Goal: Task Accomplishment & Management: Manage account settings

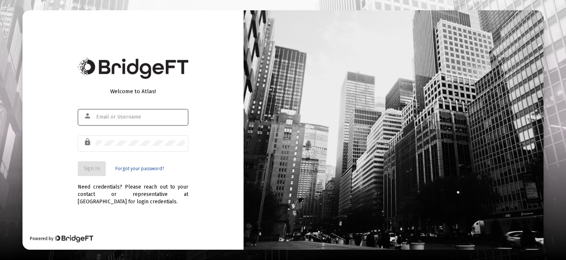
click at [136, 113] on div at bounding box center [140, 117] width 88 height 18
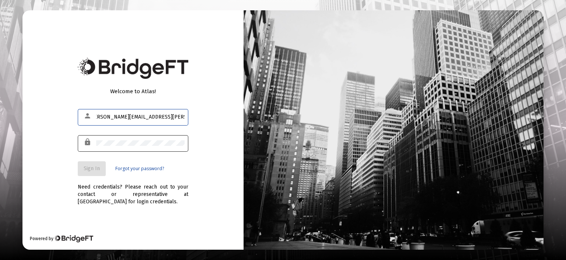
type input "[PERSON_NAME][EMAIL_ADDRESS][PERSON_NAME][DOMAIN_NAME]"
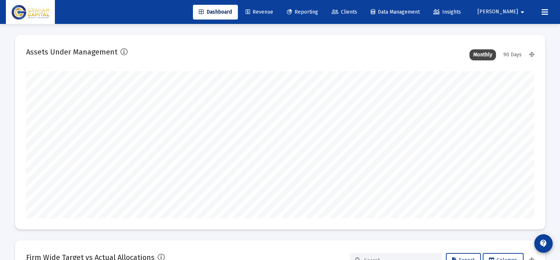
scroll to position [147, 508]
type input "2025-10-14"
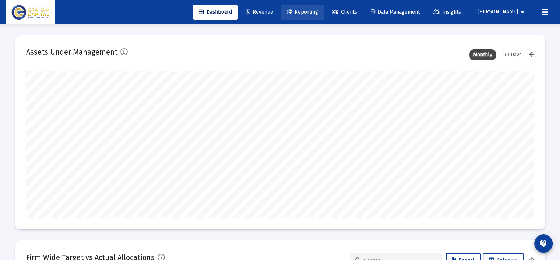
click at [318, 14] on span "Reporting" at bounding box center [302, 12] width 31 height 6
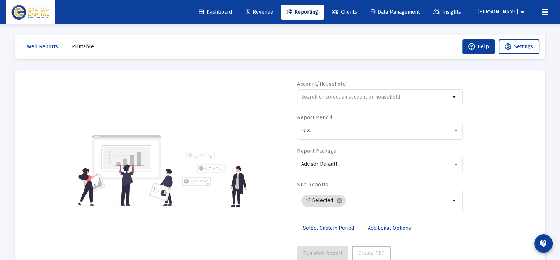
click at [357, 11] on span "Clients" at bounding box center [344, 12] width 25 height 6
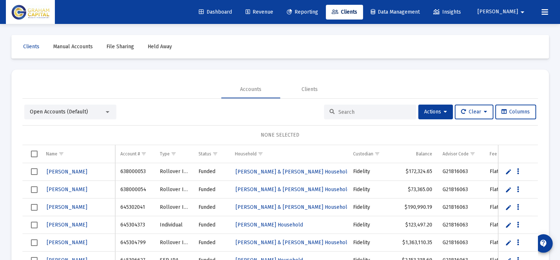
click at [339, 109] on input at bounding box center [375, 112] width 72 height 6
type input "h"
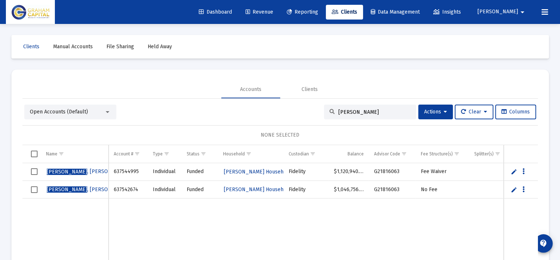
type input "jackson"
click at [75, 171] on span "JACKSON , GEORGE INDV" at bounding box center [89, 171] width 84 height 6
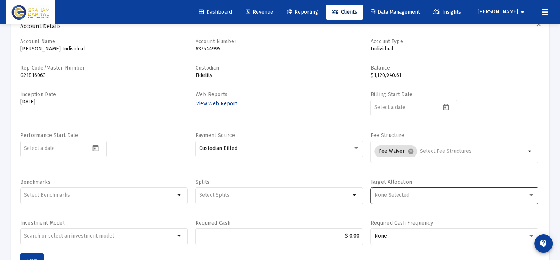
scroll to position [74, 0]
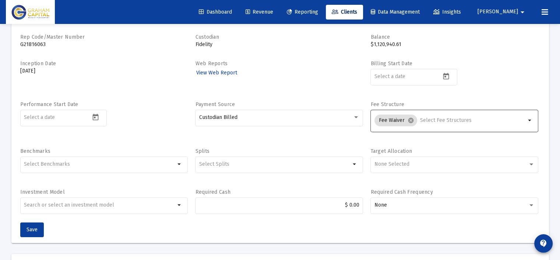
click at [530, 118] on mat-icon "arrow_drop_down" at bounding box center [530, 120] width 9 height 9
click at [530, 119] on mat-icon "arrow_drop_down" at bounding box center [530, 120] width 9 height 9
click at [410, 120] on mat-icon "cancel" at bounding box center [411, 120] width 7 height 7
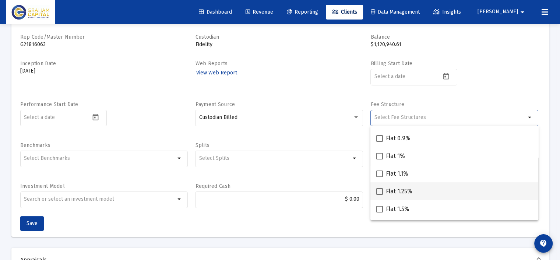
scroll to position [184, 0]
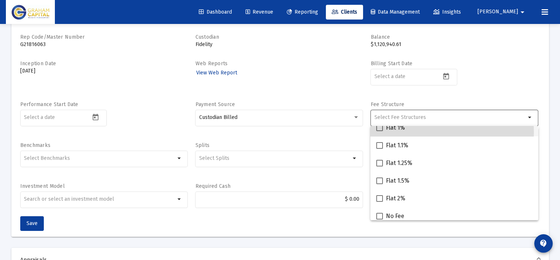
click at [439, 132] on div "Flat 1%" at bounding box center [454, 128] width 156 height 18
checkbox input "true"
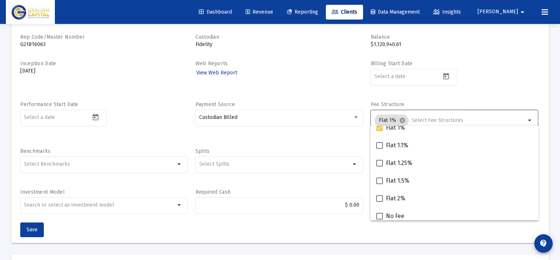
click at [326, 137] on div "Payment Source Custodian Billed" at bounding box center [279, 120] width 168 height 39
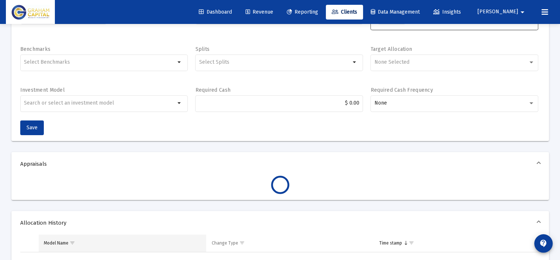
scroll to position [221, 0]
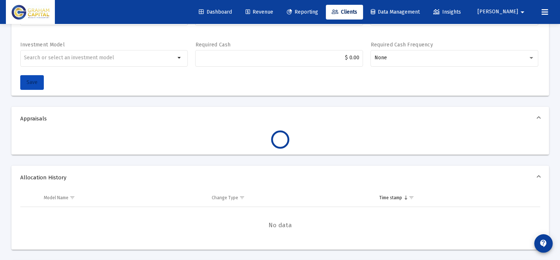
click at [32, 84] on span "Save" at bounding box center [32, 82] width 11 height 6
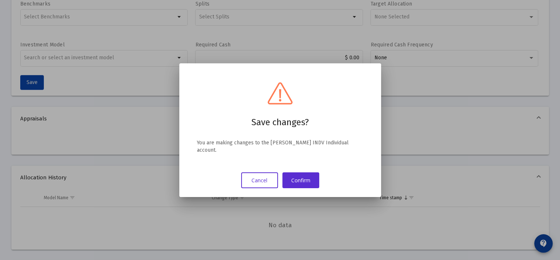
scroll to position [0, 0]
click at [305, 181] on button "Confirm" at bounding box center [301, 180] width 37 height 16
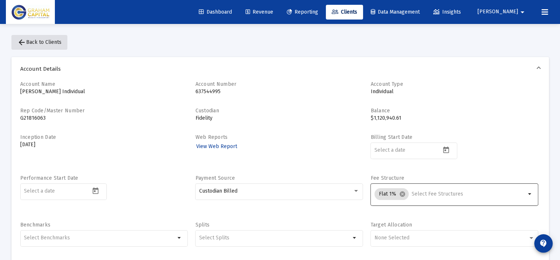
click at [52, 44] on span "arrow_back Back to Clients" at bounding box center [39, 42] width 44 height 6
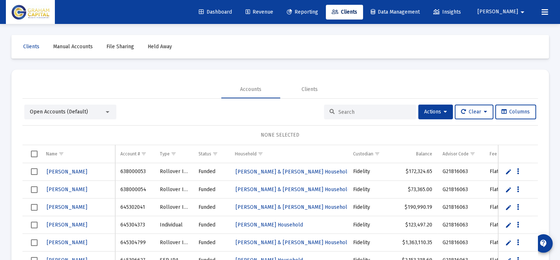
click at [367, 109] on input at bounding box center [375, 112] width 72 height 6
click at [56, 109] on span "Open Accounts (Default)" at bounding box center [59, 112] width 58 height 6
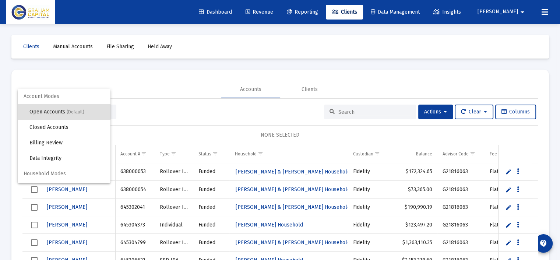
click at [355, 110] on div at bounding box center [280, 130] width 560 height 260
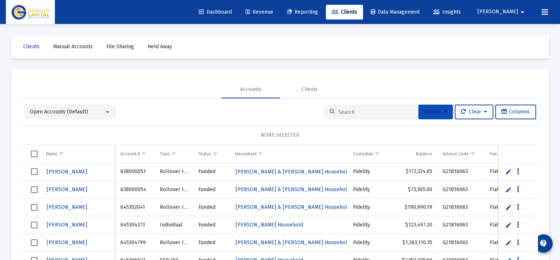
click at [444, 111] on icon at bounding box center [445, 111] width 3 height 5
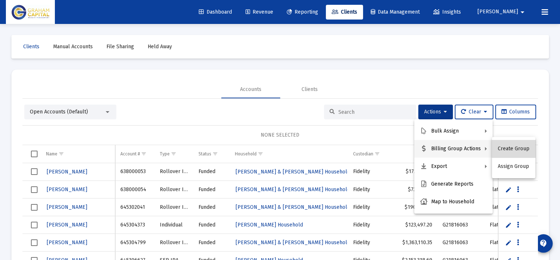
click at [523, 148] on button "Create Group" at bounding box center [513, 149] width 43 height 18
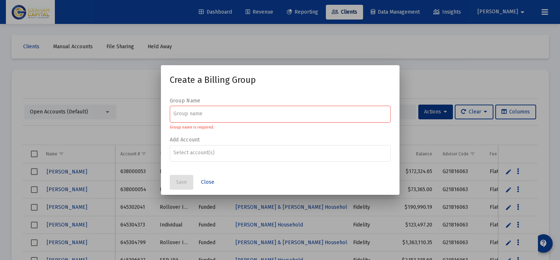
click at [211, 115] on input at bounding box center [280, 114] width 213 height 6
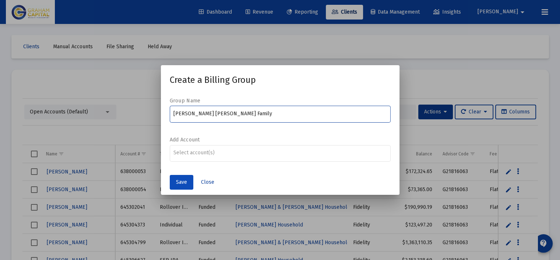
type input "George David Jackson Family"
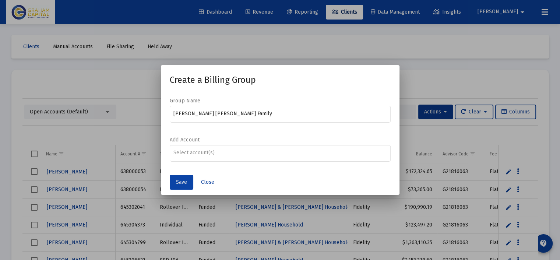
click at [180, 182] on span "Save" at bounding box center [181, 182] width 11 height 6
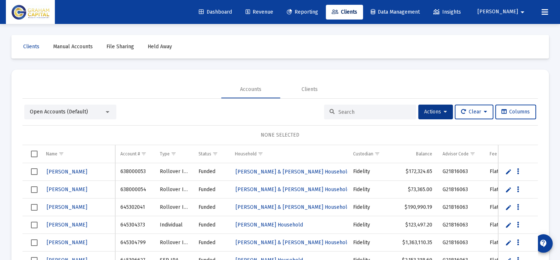
click at [43, 113] on span "Open Accounts (Default)" at bounding box center [59, 112] width 58 height 6
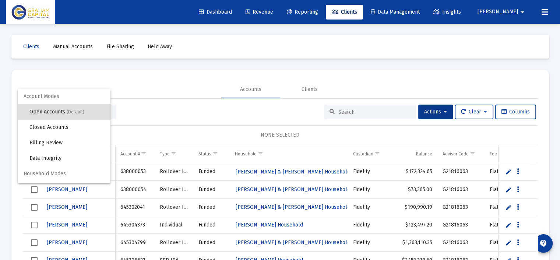
scroll to position [14, 0]
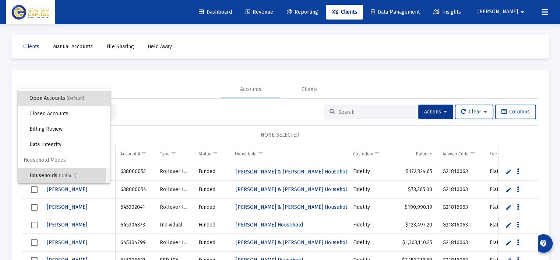
click at [55, 172] on span "Households (Default)" at bounding box center [66, 175] width 75 height 15
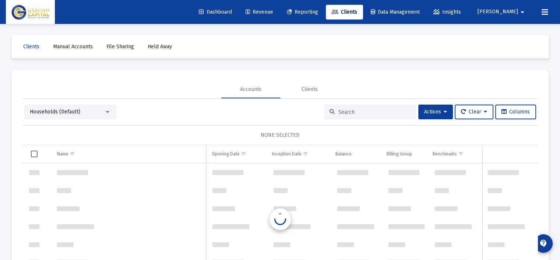
scroll to position [12024, 0]
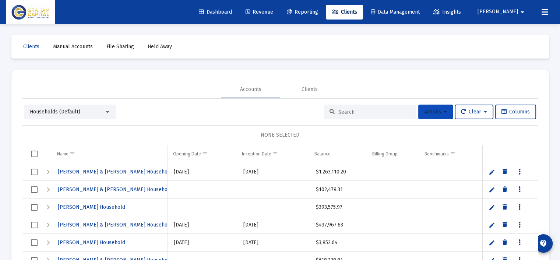
click at [447, 112] on button "Actions" at bounding box center [435, 112] width 35 height 15
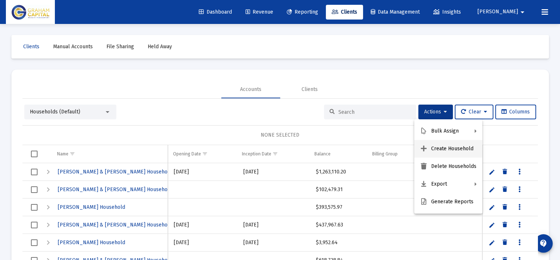
click at [455, 148] on button "Create Household" at bounding box center [448, 149] width 68 height 18
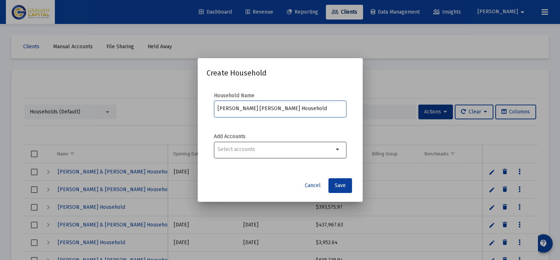
type input "George David Jackson Household"
click at [245, 150] on input "Selection" at bounding box center [276, 150] width 116 height 6
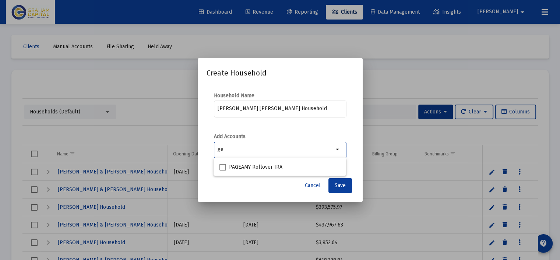
type input "g"
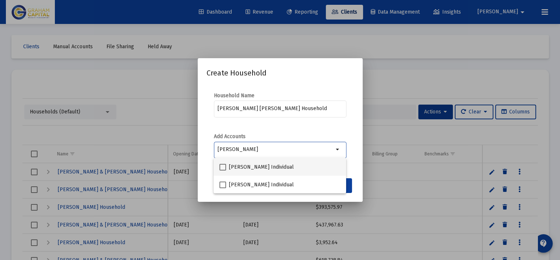
type input "jackson"
click at [223, 165] on span at bounding box center [223, 167] width 7 height 7
click at [223, 171] on input "[PERSON_NAME] Individual" at bounding box center [222, 171] width 0 height 0
checkbox input "true"
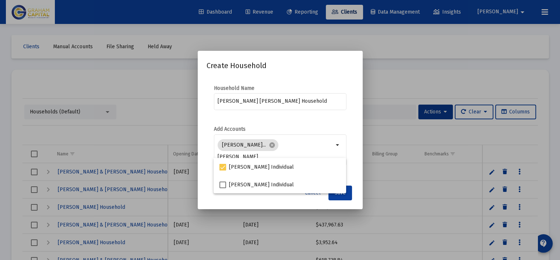
click at [331, 122] on mat-dialog-content "Household Name George David Jackson Household Add Accounts JACKSON, GEORGE INDV…" at bounding box center [280, 129] width 165 height 104
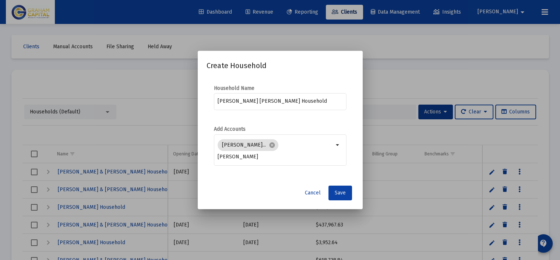
click at [342, 192] on span "Save" at bounding box center [340, 193] width 11 height 6
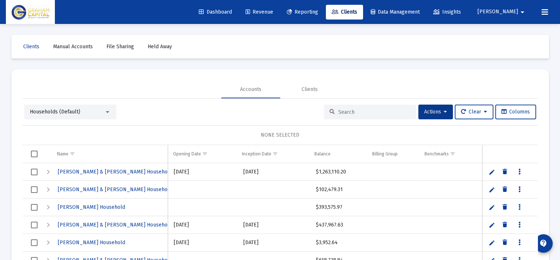
click at [361, 110] on input at bounding box center [375, 112] width 72 height 6
click at [318, 11] on span "Reporting" at bounding box center [302, 12] width 31 height 6
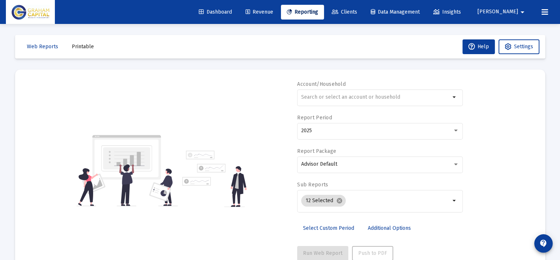
click at [357, 13] on span "Clients" at bounding box center [344, 12] width 25 height 6
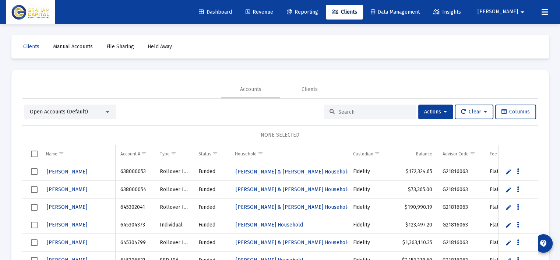
drag, startPoint x: 338, startPoint y: 106, endPoint x: 334, endPoint y: 122, distance: 16.6
click at [336, 118] on div at bounding box center [370, 112] width 92 height 15
click at [341, 112] on input at bounding box center [375, 112] width 72 height 6
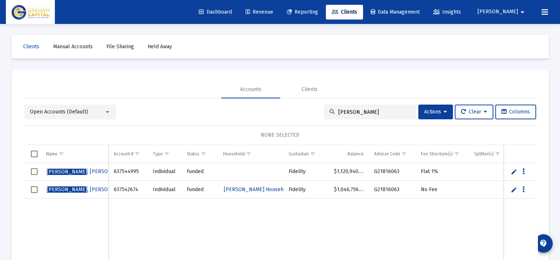
type input "jackson"
click at [523, 169] on icon "Data grid" at bounding box center [524, 171] width 2 height 9
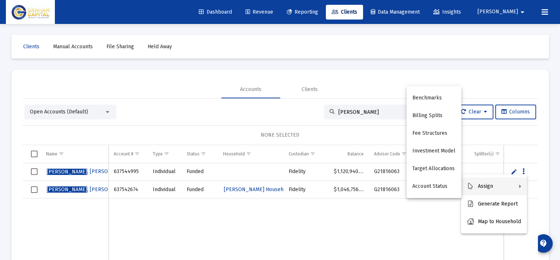
click at [92, 171] on div at bounding box center [280, 130] width 560 height 260
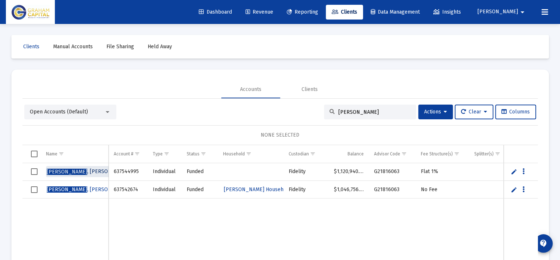
click at [92, 171] on span "JACKSON , GEORGE INDV" at bounding box center [89, 171] width 84 height 6
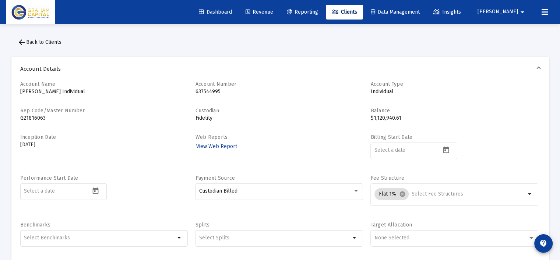
click at [520, 9] on mat-icon "arrow_drop_down" at bounding box center [522, 12] width 9 height 15
click at [518, 31] on span "Settings" at bounding box center [524, 31] width 22 height 18
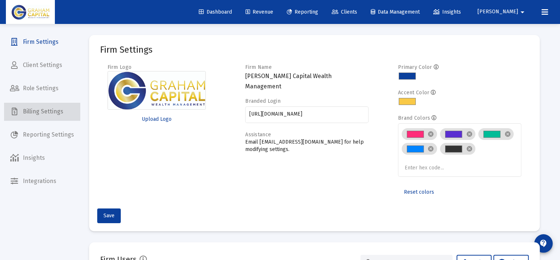
click at [55, 112] on span "Billing Settings" at bounding box center [42, 112] width 76 height 18
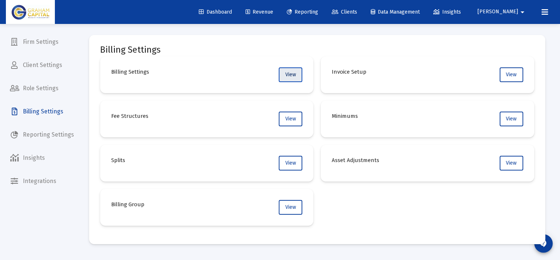
click at [288, 74] on span "View" at bounding box center [290, 74] width 11 height 6
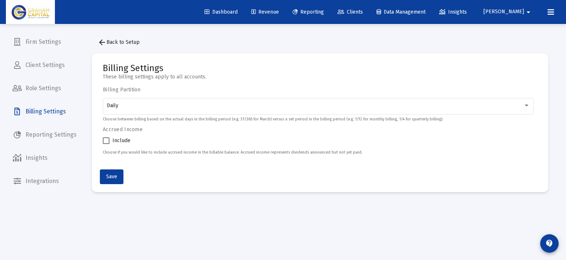
click at [46, 113] on span "Billing Settings" at bounding box center [45, 112] width 76 height 18
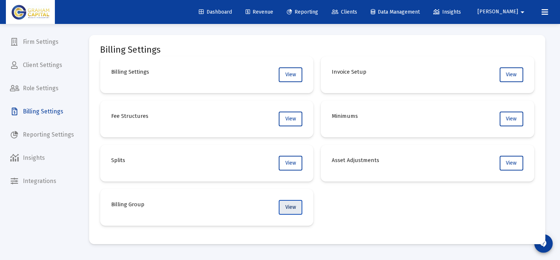
click at [284, 206] on button "View" at bounding box center [291, 207] width 24 height 15
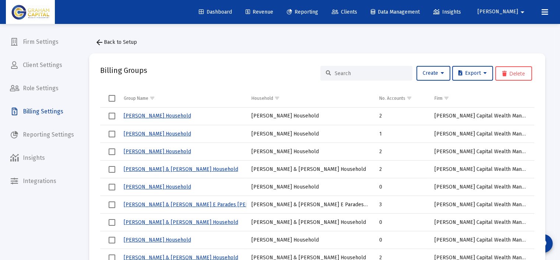
click at [340, 71] on input at bounding box center [371, 73] width 72 height 6
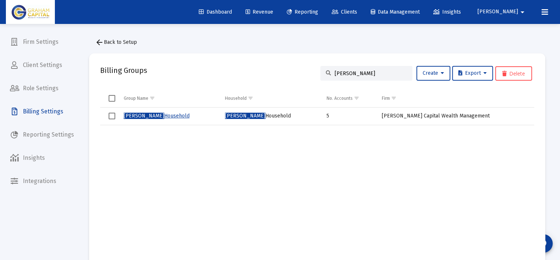
type input "mary black"
click at [161, 115] on link "Mary Black Household" at bounding box center [157, 116] width 66 height 6
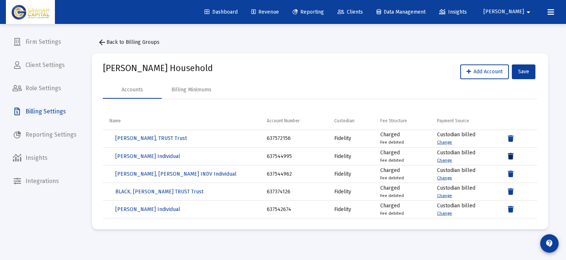
click at [510, 154] on icon "Data grid" at bounding box center [511, 156] width 6 height 9
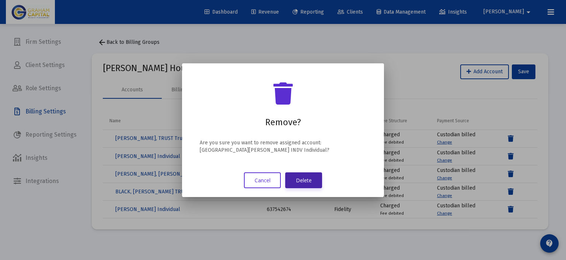
click at [303, 176] on button "Delete" at bounding box center [303, 180] width 37 height 16
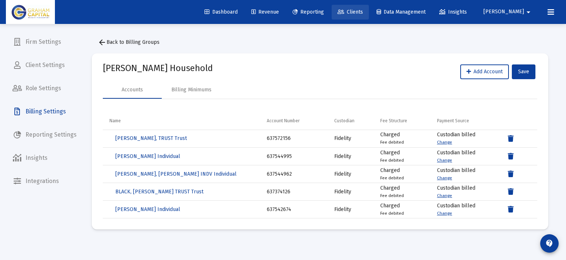
click at [363, 10] on span "Clients" at bounding box center [349, 12] width 25 height 6
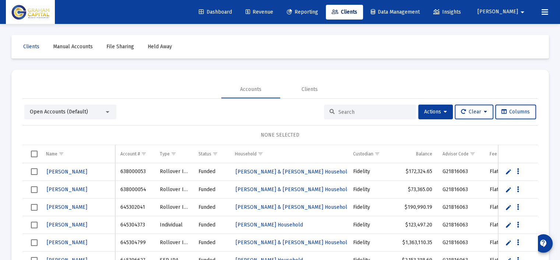
click at [342, 111] on input at bounding box center [375, 112] width 72 height 6
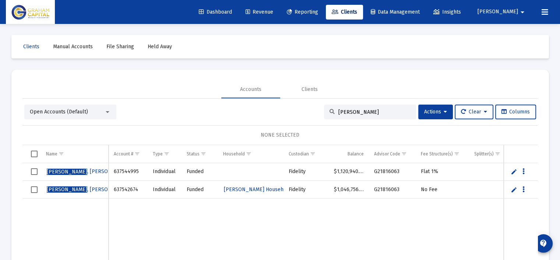
type input "jackson"
click at [516, 171] on link "Edit" at bounding box center [514, 171] width 7 height 7
click at [32, 171] on span "Select row" at bounding box center [34, 172] width 7 height 7
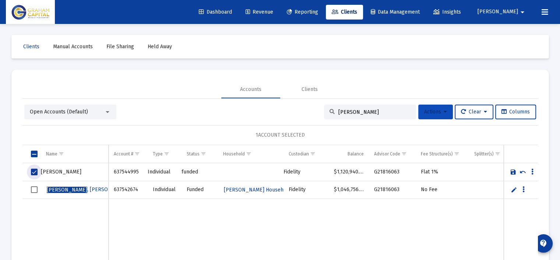
click at [432, 110] on span "Actions" at bounding box center [435, 112] width 23 height 6
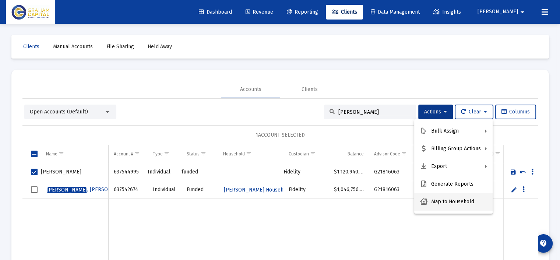
click at [450, 202] on button "Map to Household" at bounding box center [453, 202] width 78 height 18
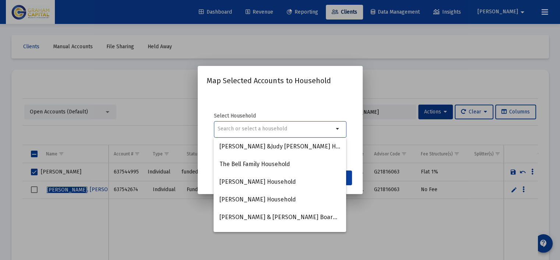
click at [282, 134] on div at bounding box center [276, 129] width 116 height 18
click at [281, 126] on input at bounding box center [276, 129] width 116 height 6
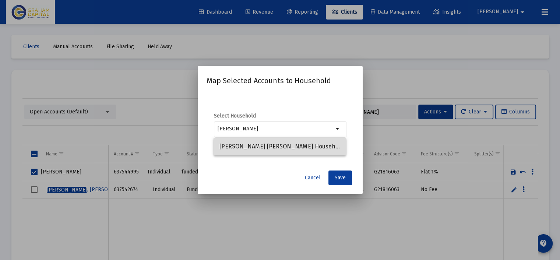
click at [277, 147] on span "George David Jackson Household" at bounding box center [280, 147] width 121 height 18
type input "George David Jackson Household"
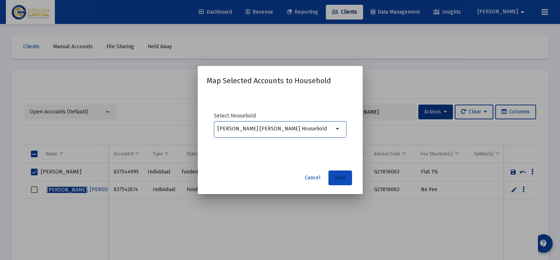
click at [341, 179] on span "Save" at bounding box center [340, 178] width 11 height 6
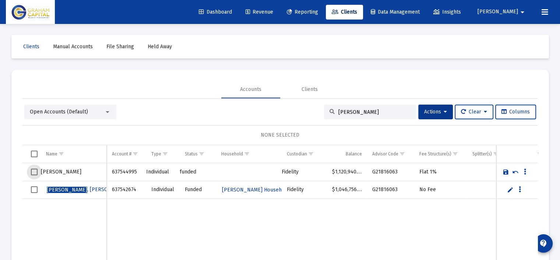
click at [35, 173] on span "Select row" at bounding box center [34, 172] width 7 height 7
click at [445, 112] on button "Actions" at bounding box center [435, 112] width 35 height 15
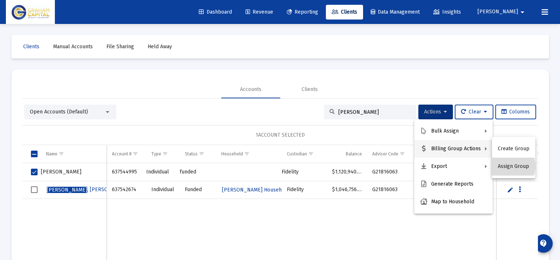
click at [508, 167] on button "Assign Group" at bounding box center [513, 167] width 43 height 18
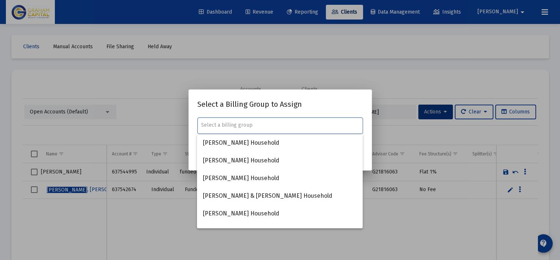
click at [265, 126] on input "text" at bounding box center [280, 125] width 158 height 6
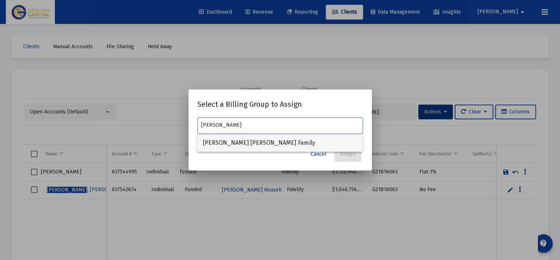
click at [249, 137] on span "George David Jackson Family" at bounding box center [280, 143] width 154 height 18
type input "George David Jackson Family"
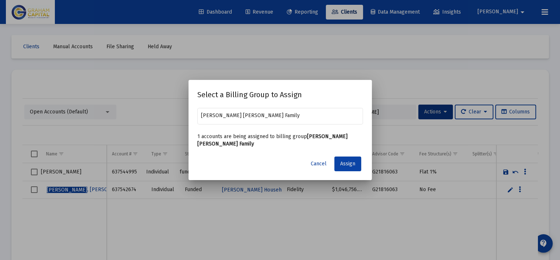
click at [354, 168] on button "Assign" at bounding box center [347, 164] width 27 height 15
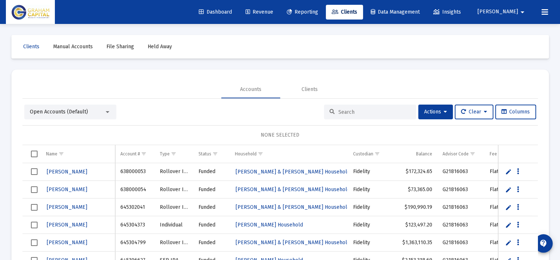
click at [344, 112] on input at bounding box center [375, 112] width 72 height 6
click at [508, 10] on span "[PERSON_NAME]" at bounding box center [498, 12] width 41 height 6
click at [521, 28] on span "Settings" at bounding box center [524, 31] width 22 height 18
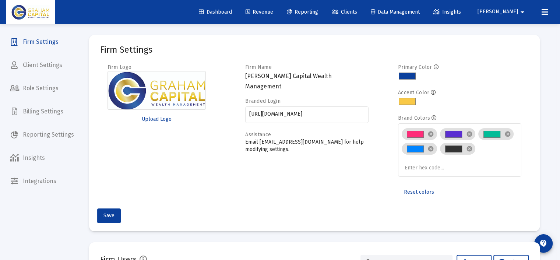
click at [43, 112] on span "Billing Settings" at bounding box center [42, 112] width 76 height 18
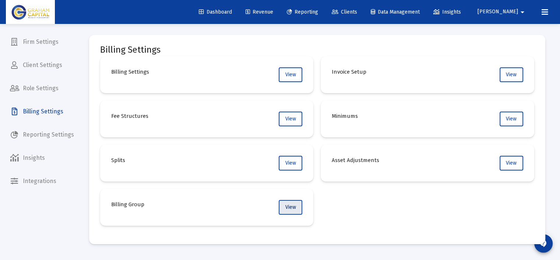
click at [290, 207] on span "View" at bounding box center [290, 207] width 11 height 6
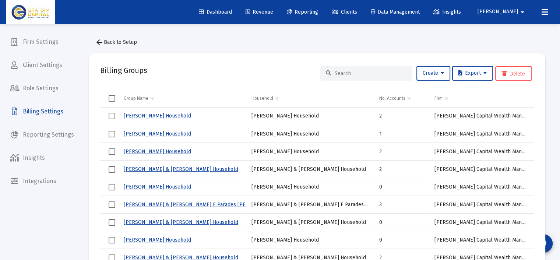
click at [348, 71] on input at bounding box center [371, 73] width 72 height 6
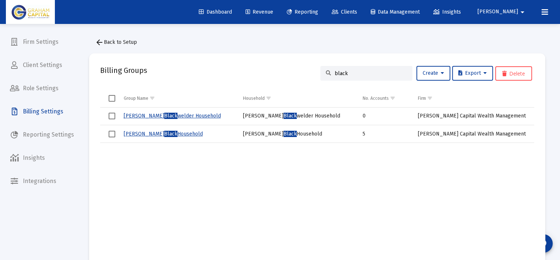
type input "black"
click at [164, 132] on span "Black" at bounding box center [170, 134] width 13 height 6
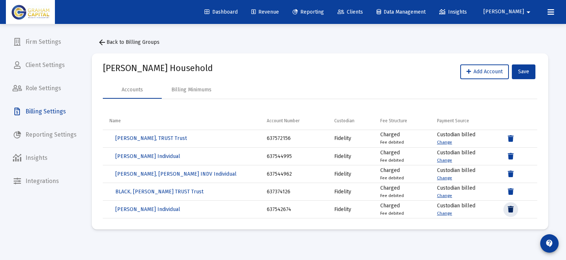
click at [510, 209] on icon "Data grid" at bounding box center [511, 209] width 6 height 9
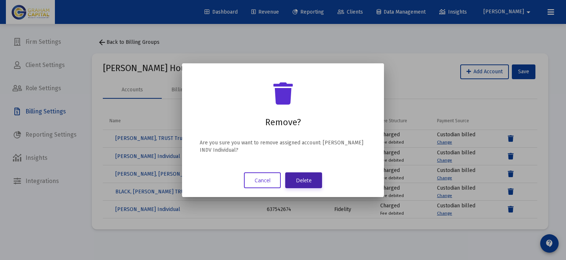
click at [308, 184] on button "Delete" at bounding box center [303, 180] width 37 height 16
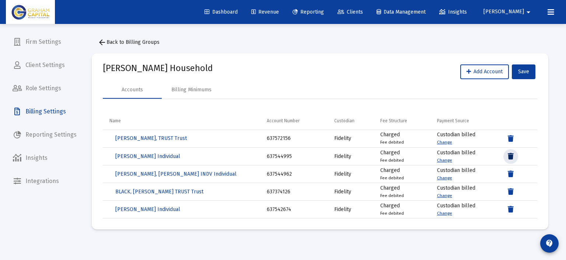
click at [514, 154] on button "Data grid" at bounding box center [510, 156] width 15 height 15
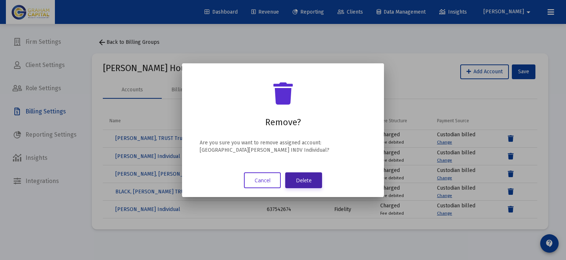
click at [303, 178] on button "Delete" at bounding box center [303, 180] width 37 height 16
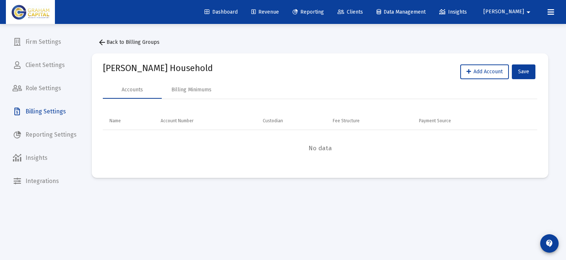
click at [38, 112] on span "Billing Settings" at bounding box center [45, 112] width 76 height 18
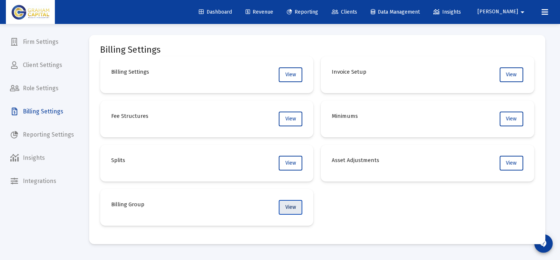
click at [290, 210] on button "View" at bounding box center [291, 207] width 24 height 15
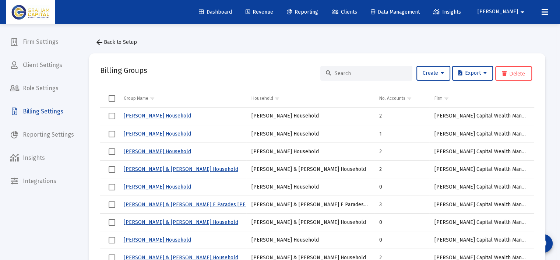
click at [355, 72] on input at bounding box center [371, 73] width 72 height 6
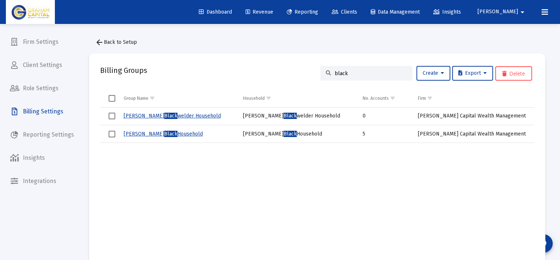
type input "black"
click at [155, 132] on link "[PERSON_NAME] Household" at bounding box center [163, 134] width 79 height 6
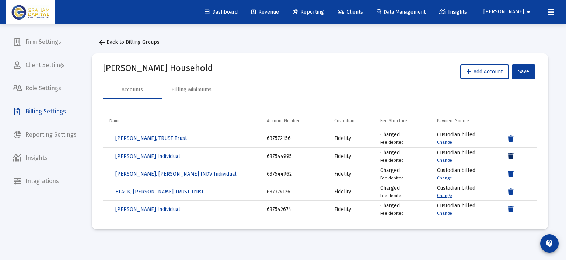
click at [510, 156] on icon "Data grid" at bounding box center [511, 156] width 6 height 9
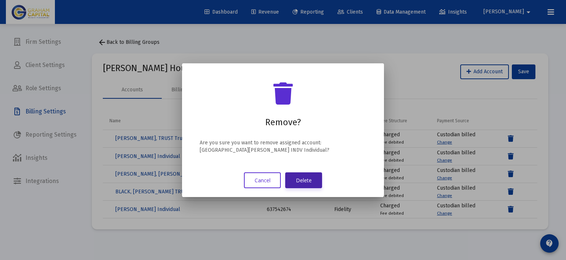
click at [302, 179] on button "Delete" at bounding box center [303, 180] width 37 height 16
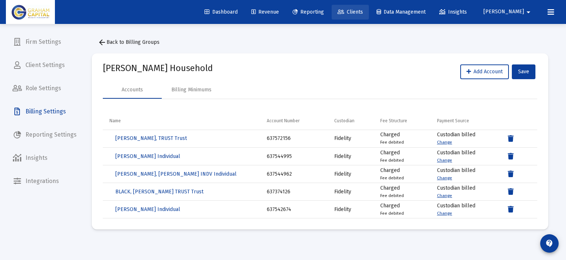
click at [369, 8] on link "Clients" at bounding box center [350, 12] width 37 height 15
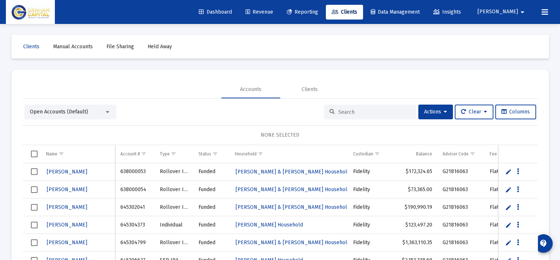
click at [354, 108] on div at bounding box center [370, 112] width 92 height 15
click at [352, 111] on input at bounding box center [375, 112] width 72 height 6
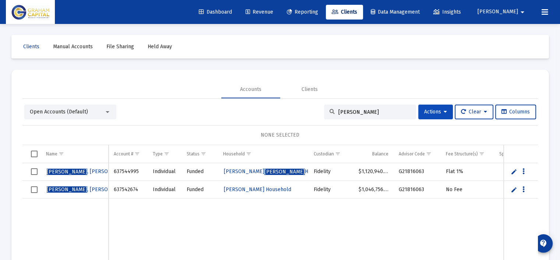
type input "jackson"
click at [444, 112] on icon at bounding box center [445, 111] width 3 height 5
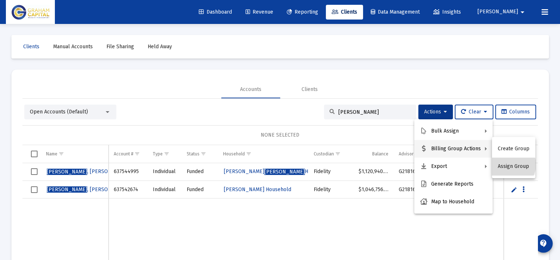
click at [511, 165] on button "Assign Group" at bounding box center [513, 167] width 43 height 18
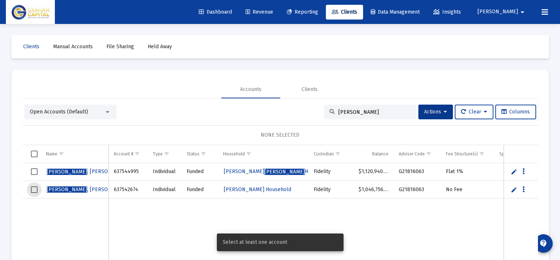
click at [35, 189] on span "Select row" at bounding box center [34, 189] width 7 height 7
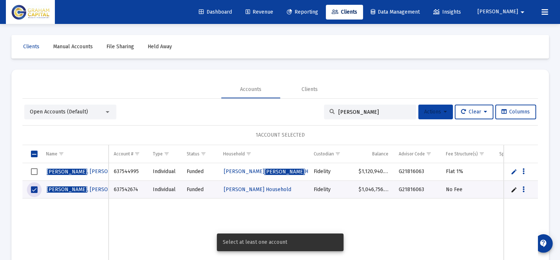
click at [432, 112] on span "Actions" at bounding box center [435, 112] width 23 height 6
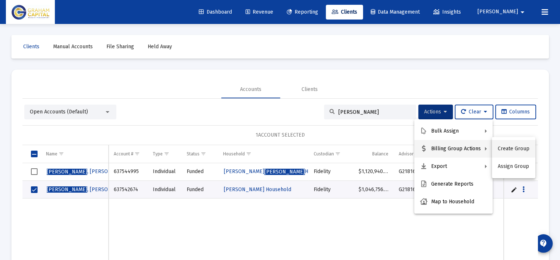
click at [502, 148] on button "Create Group" at bounding box center [513, 149] width 43 height 18
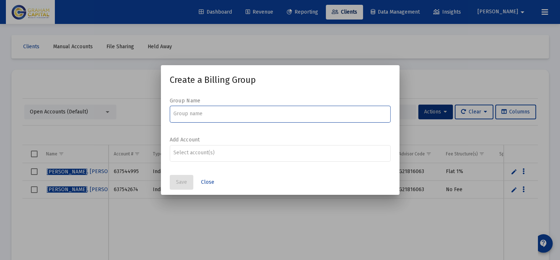
click at [228, 115] on input at bounding box center [280, 114] width 213 height 6
type input "Donna Jackson Family"
click at [178, 178] on button "Save" at bounding box center [182, 182] width 24 height 15
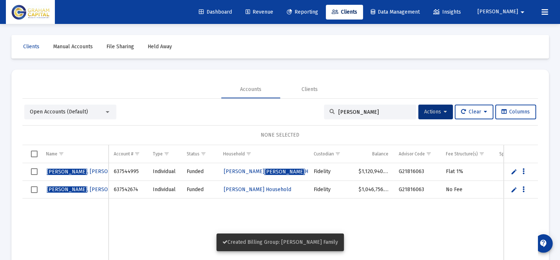
click at [514, 189] on link "Edit" at bounding box center [514, 189] width 7 height 7
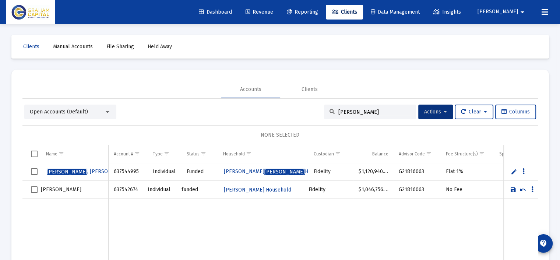
click at [514, 189] on link "Save" at bounding box center [513, 189] width 7 height 7
click at [34, 187] on span "Select row" at bounding box center [34, 189] width 7 height 7
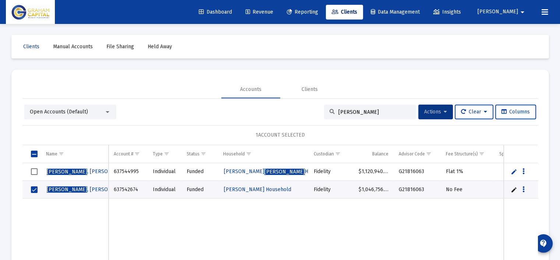
click at [430, 111] on span "Actions" at bounding box center [435, 112] width 23 height 6
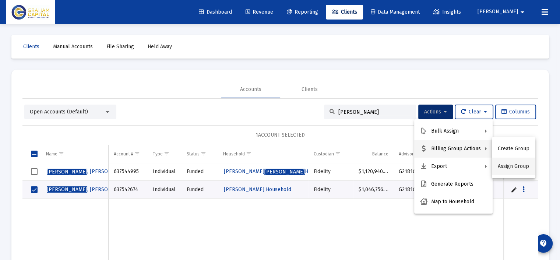
click at [509, 169] on button "Assign Group" at bounding box center [513, 167] width 43 height 18
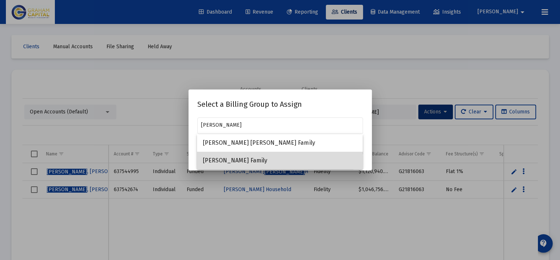
click at [265, 159] on span "Donna Jackson Family" at bounding box center [280, 161] width 154 height 18
type input "Donna Jackson Family"
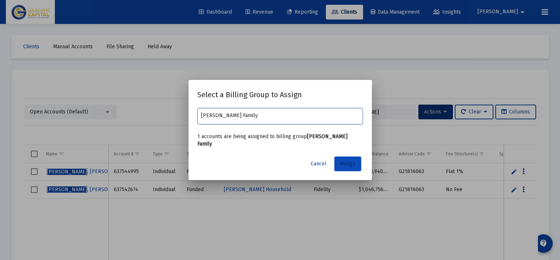
click at [352, 161] on span "Assign" at bounding box center [347, 164] width 15 height 6
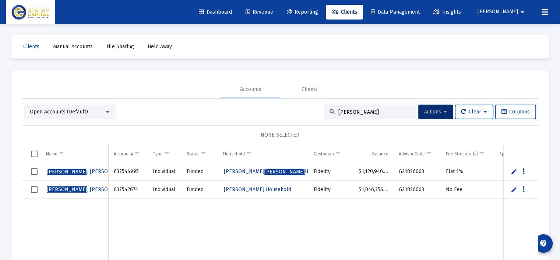
click at [73, 110] on span "Open Accounts (Default)" at bounding box center [59, 112] width 58 height 6
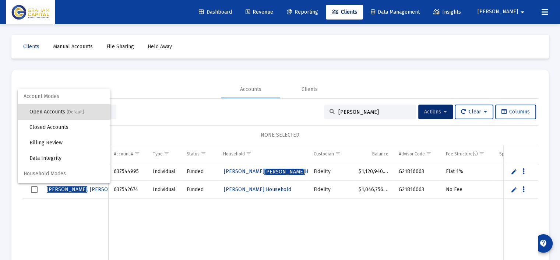
scroll to position [14, 0]
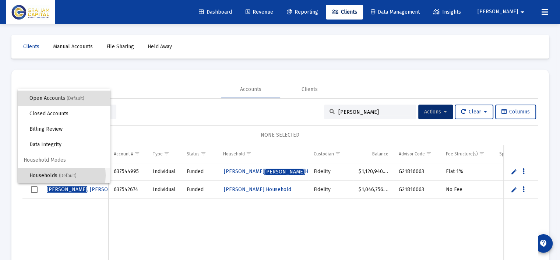
click at [57, 175] on span "Households (Default)" at bounding box center [66, 175] width 75 height 15
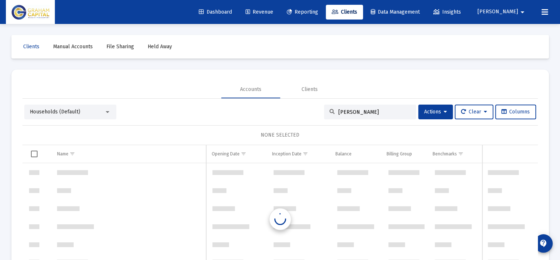
scroll to position [12024, 0]
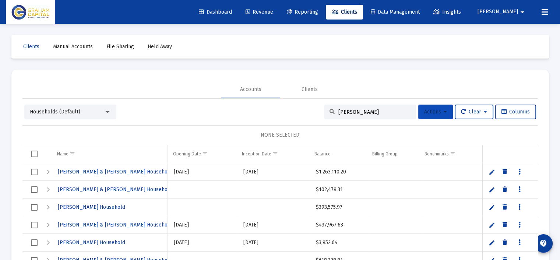
click at [440, 112] on span "Actions" at bounding box center [435, 112] width 23 height 6
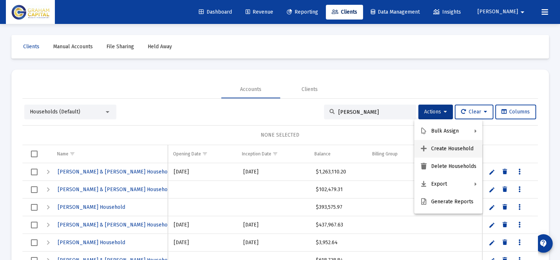
click at [457, 150] on button "Create Household" at bounding box center [448, 149] width 68 height 18
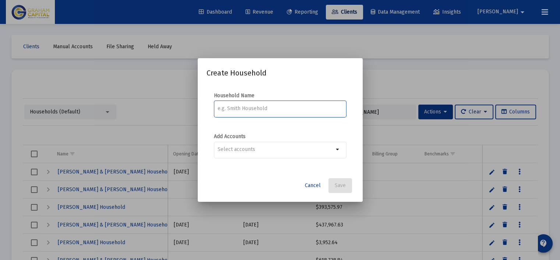
click at [266, 105] on div at bounding box center [280, 108] width 125 height 18
type input "Donna Jackson Household"
click at [344, 188] on span "Save" at bounding box center [340, 185] width 11 height 6
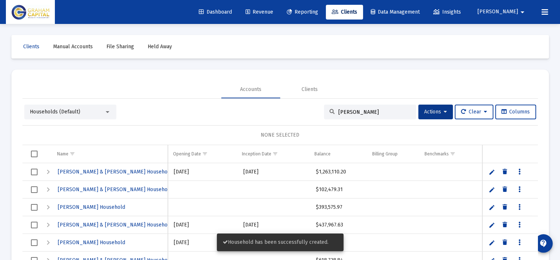
click at [361, 110] on input "jackson" at bounding box center [375, 112] width 72 height 6
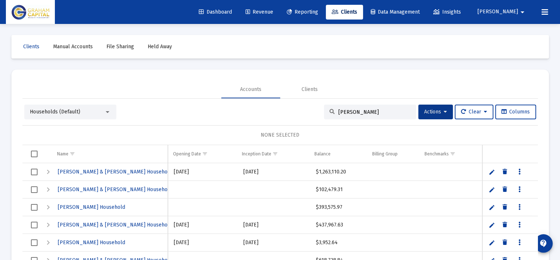
click at [71, 113] on span "Households (Default)" at bounding box center [55, 112] width 50 height 6
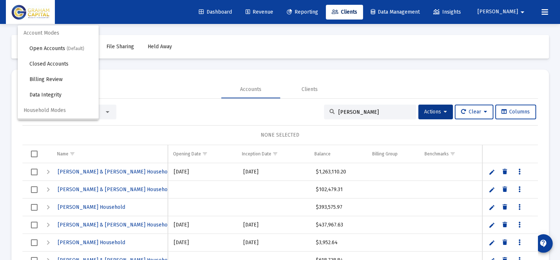
scroll to position [14, 0]
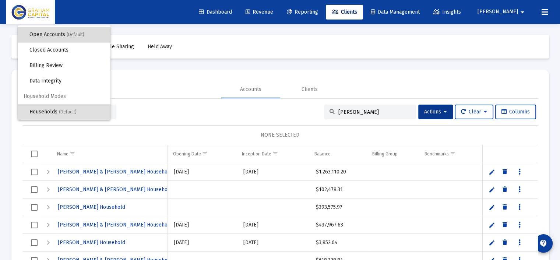
click at [67, 36] on span "Open Accounts (Default)" at bounding box center [66, 34] width 75 height 15
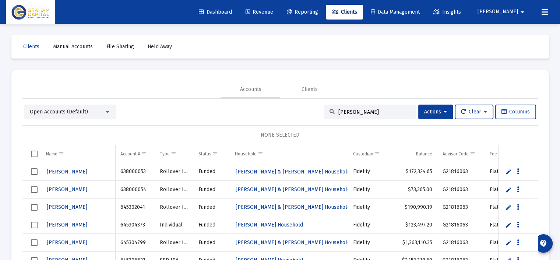
click at [369, 111] on input "jackson" at bounding box center [375, 112] width 72 height 6
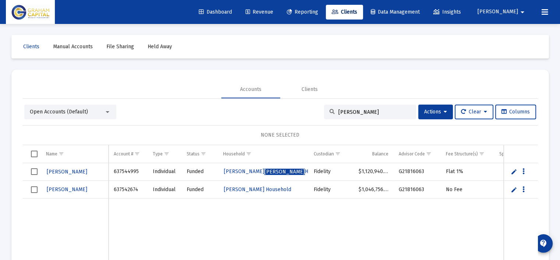
type input "jackson"
click at [514, 188] on link "Edit" at bounding box center [514, 189] width 7 height 7
click at [511, 188] on link "Save" at bounding box center [513, 189] width 7 height 7
click at [32, 190] on span "Select row" at bounding box center [34, 189] width 7 height 7
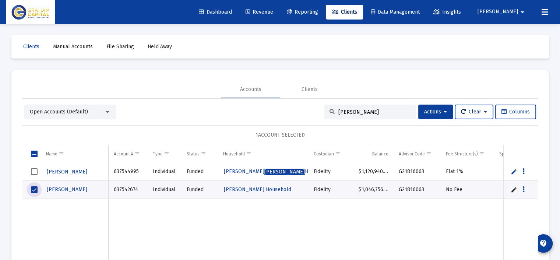
click at [483, 112] on span "Clear" at bounding box center [474, 112] width 26 height 6
click at [434, 110] on div at bounding box center [280, 130] width 560 height 260
click at [434, 110] on span "Actions" at bounding box center [435, 112] width 23 height 6
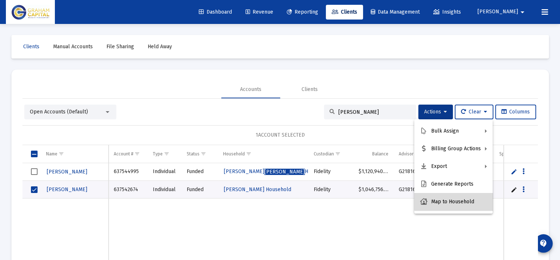
click at [455, 201] on button "Map to Household" at bounding box center [453, 202] width 78 height 18
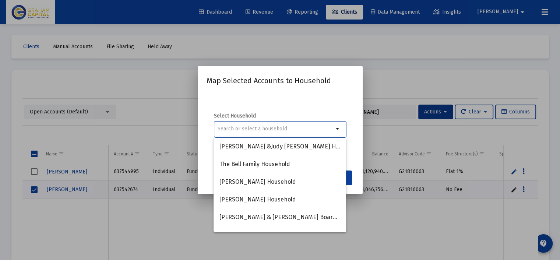
click at [291, 126] on input at bounding box center [276, 129] width 116 height 6
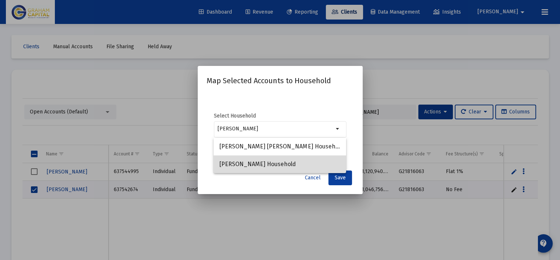
click at [277, 167] on span "Donna Jackson Household" at bounding box center [280, 164] width 121 height 18
type input "Donna Jackson Household"
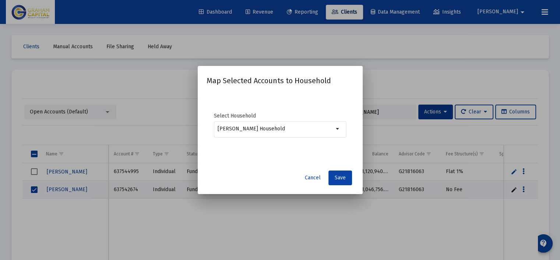
click at [340, 178] on span "Save" at bounding box center [340, 178] width 11 height 6
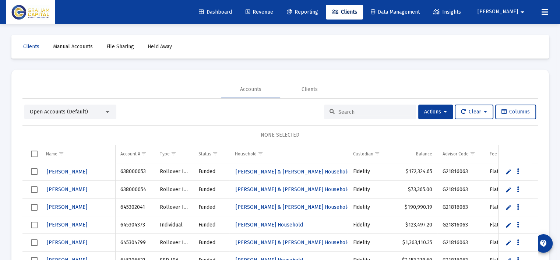
click at [361, 112] on input at bounding box center [375, 112] width 72 height 6
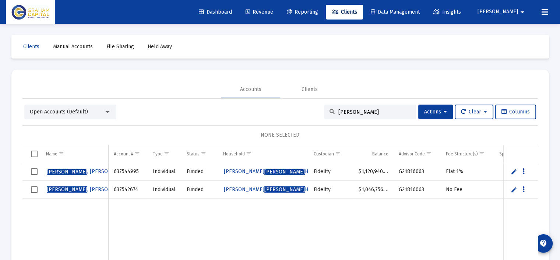
type input "[PERSON_NAME]"
click at [91, 172] on span "[PERSON_NAME]" at bounding box center [89, 171] width 84 height 6
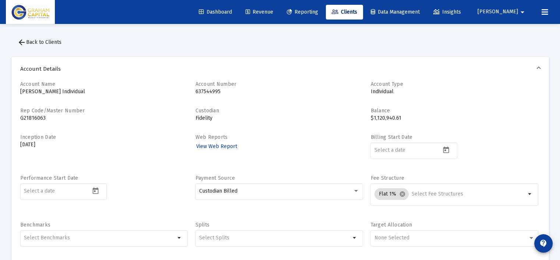
click at [232, 12] on span "Dashboard" at bounding box center [215, 12] width 33 height 6
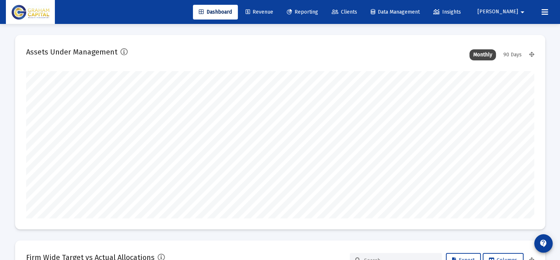
scroll to position [147, 238]
click at [279, 8] on link "Revenue" at bounding box center [259, 12] width 39 height 15
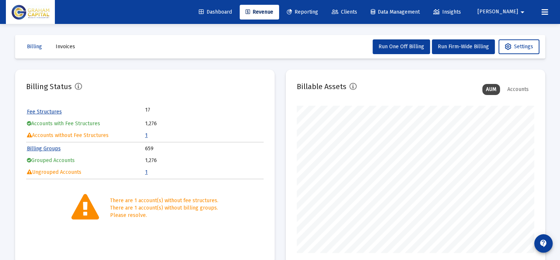
scroll to position [147, 238]
click at [146, 172] on link "1" at bounding box center [146, 172] width 3 height 6
